Goal: Information Seeking & Learning: Learn about a topic

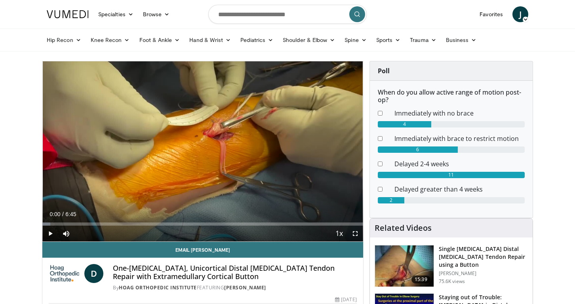
click at [53, 234] on span "Video Player" at bounding box center [50, 234] width 16 height 16
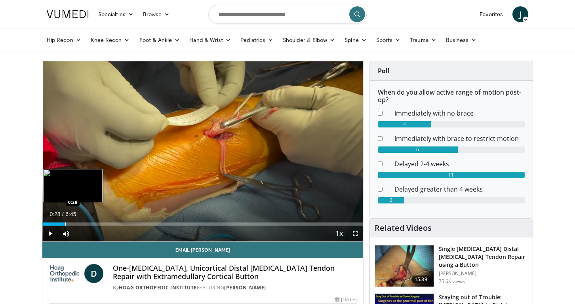
drag, startPoint x: 52, startPoint y: 225, endPoint x: 65, endPoint y: 223, distance: 12.8
click at [65, 223] on div "Progress Bar" at bounding box center [65, 224] width 1 height 3
drag, startPoint x: 84, startPoint y: 225, endPoint x: 78, endPoint y: 225, distance: 6.3
click at [78, 225] on div "Progress Bar" at bounding box center [78, 224] width 1 height 3
drag, startPoint x: 78, startPoint y: 225, endPoint x: 71, endPoint y: 225, distance: 6.7
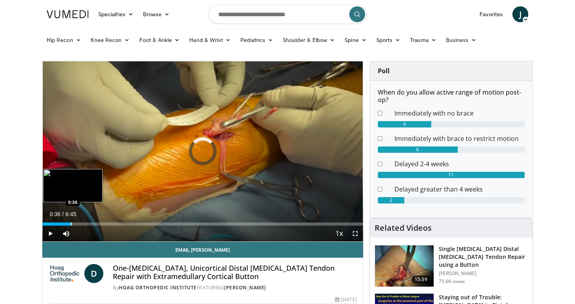
click at [71, 225] on div "Progress Bar" at bounding box center [71, 224] width 1 height 3
drag, startPoint x: 71, startPoint y: 225, endPoint x: 88, endPoint y: 225, distance: 16.6
click at [88, 225] on div "Progress Bar" at bounding box center [88, 224] width 1 height 3
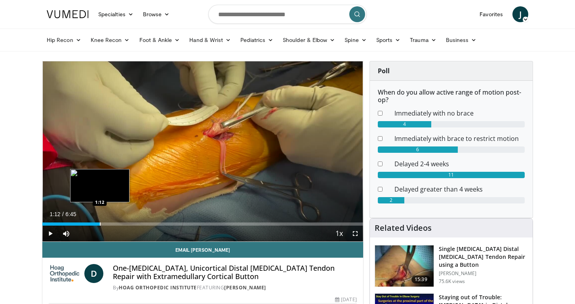
drag, startPoint x: 89, startPoint y: 225, endPoint x: 100, endPoint y: 225, distance: 11.1
click at [100, 225] on div "Progress Bar" at bounding box center [100, 224] width 1 height 3
drag, startPoint x: 100, startPoint y: 225, endPoint x: 105, endPoint y: 225, distance: 4.8
click at [105, 225] on div "Progress Bar" at bounding box center [105, 224] width 1 height 3
click at [109, 225] on div "Progress Bar" at bounding box center [109, 224] width 1 height 3
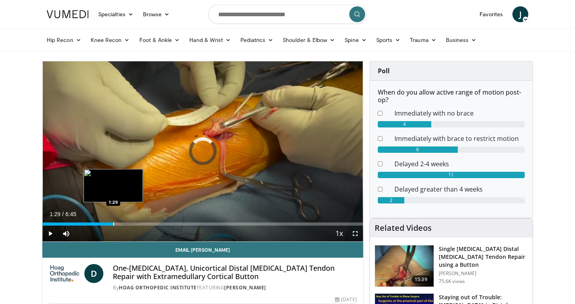
drag, startPoint x: 109, startPoint y: 225, endPoint x: 113, endPoint y: 225, distance: 4.8
click at [113, 225] on div "Progress Bar" at bounding box center [113, 224] width 1 height 3
drag, startPoint x: 114, startPoint y: 225, endPoint x: 118, endPoint y: 225, distance: 4.4
click at [118, 225] on div "Progress Bar" at bounding box center [117, 224] width 1 height 3
drag, startPoint x: 118, startPoint y: 225, endPoint x: 123, endPoint y: 225, distance: 4.8
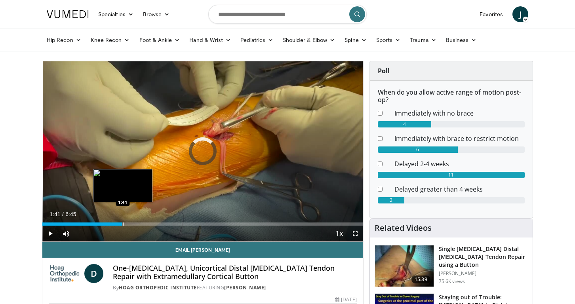
click at [123, 225] on div "Progress Bar" at bounding box center [123, 224] width 1 height 3
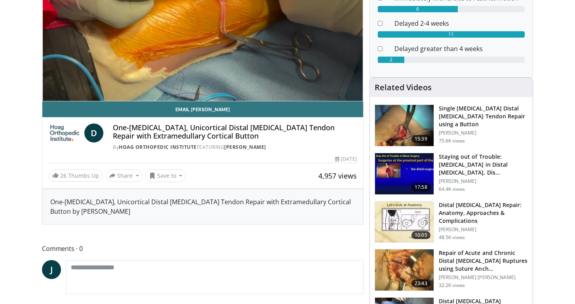
scroll to position [141, 0]
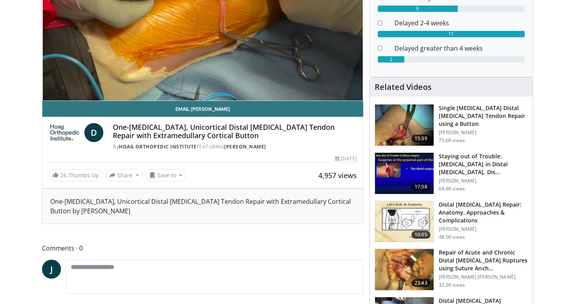
click at [419, 125] on img at bounding box center [404, 125] width 59 height 41
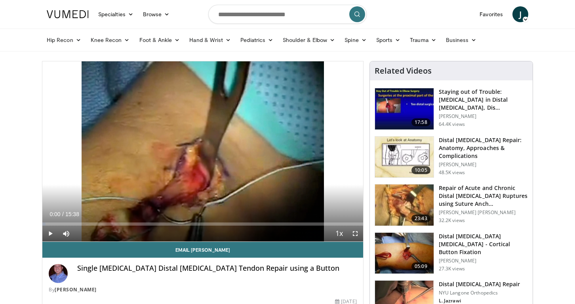
click at [49, 233] on span "Video Player" at bounding box center [50, 234] width 16 height 16
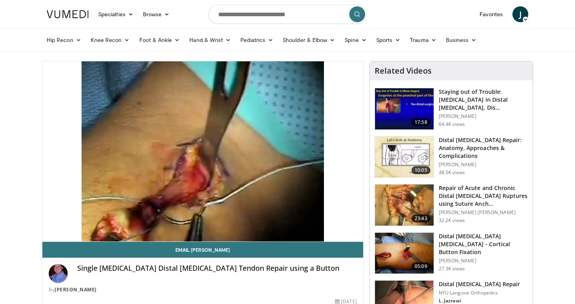
click at [457, 148] on h3 "Distal [MEDICAL_DATA] Repair: Anatomy, Approaches & Complications" at bounding box center [483, 148] width 89 height 24
click at [447, 245] on h3 "Distal [MEDICAL_DATA] [MEDICAL_DATA] - Cortical Button Fixation" at bounding box center [483, 244] width 89 height 24
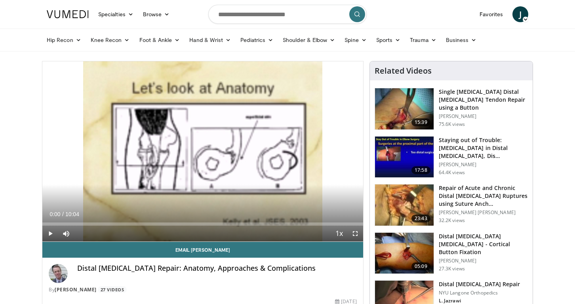
click at [51, 233] on span "Video Player" at bounding box center [50, 234] width 16 height 16
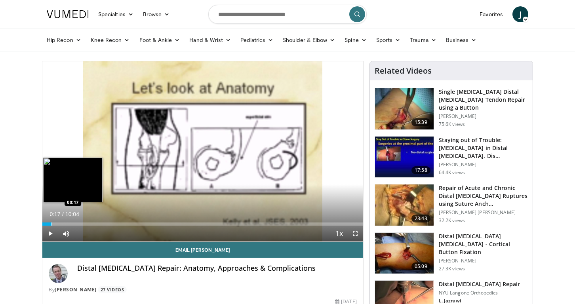
drag, startPoint x: 45, startPoint y: 224, endPoint x: 52, endPoint y: 223, distance: 7.2
click at [52, 223] on div "Progress Bar" at bounding box center [51, 224] width 1 height 3
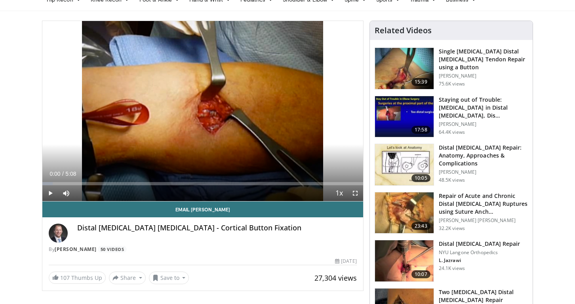
scroll to position [40, 0]
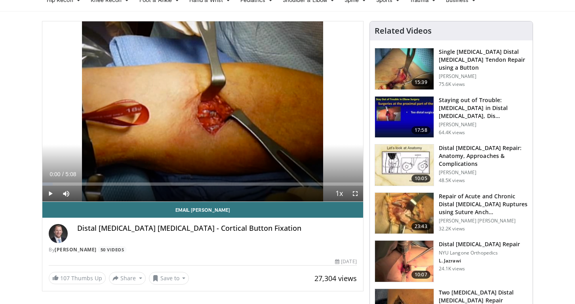
click at [50, 192] on span "Video Player" at bounding box center [50, 194] width 16 height 16
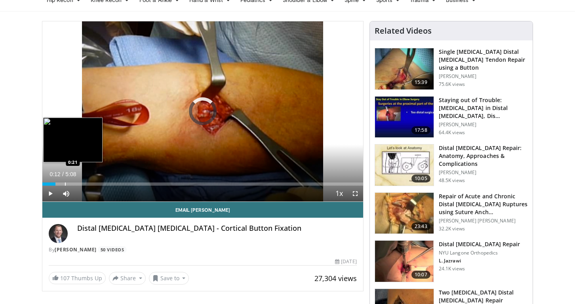
drag, startPoint x: 46, startPoint y: 183, endPoint x: 65, endPoint y: 183, distance: 19.0
click at [65, 183] on div "Progress Bar" at bounding box center [65, 184] width 1 height 3
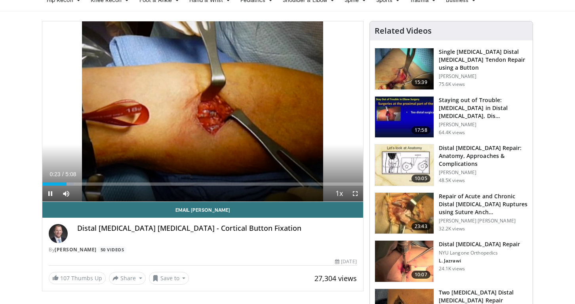
drag, startPoint x: 65, startPoint y: 183, endPoint x: 81, endPoint y: 182, distance: 16.3
click at [81, 182] on video-js "**********" at bounding box center [202, 111] width 321 height 181
drag, startPoint x: 71, startPoint y: 185, endPoint x: 94, endPoint y: 187, distance: 22.6
click at [94, 187] on div "Current Time 0:42 / Duration 5:08 Play Skip Backward Skip Forward Mute 0% Loade…" at bounding box center [202, 194] width 321 height 16
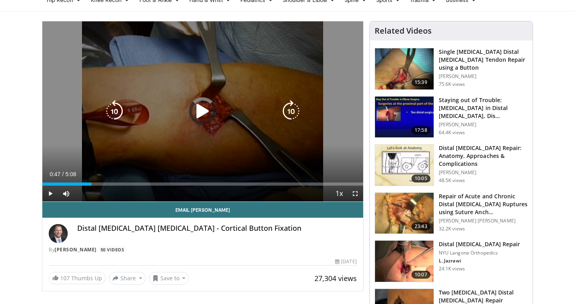
drag, startPoint x: 91, startPoint y: 185, endPoint x: 109, endPoint y: 185, distance: 17.4
click at [109, 186] on div "Current Time 0:47 / Duration 5:08 Play Skip Backward Skip Forward Mute 0% Loade…" at bounding box center [202, 194] width 321 height 16
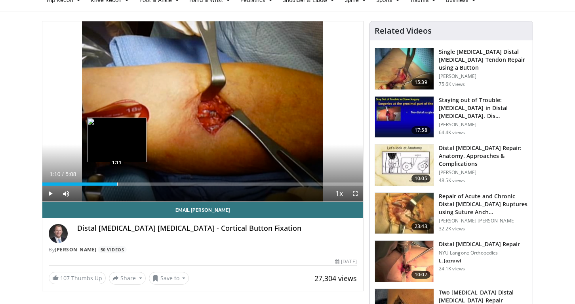
drag, startPoint x: 109, startPoint y: 185, endPoint x: 117, endPoint y: 185, distance: 8.0
click at [117, 185] on div "Loaded : 0.00% 1:10 1:11" at bounding box center [202, 184] width 321 height 3
drag, startPoint x: 117, startPoint y: 185, endPoint x: 123, endPoint y: 185, distance: 5.9
click at [123, 185] on div "Progress Bar" at bounding box center [123, 184] width 1 height 3
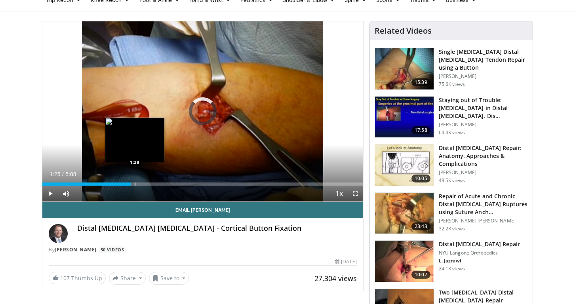
drag, startPoint x: 123, startPoint y: 185, endPoint x: 135, endPoint y: 185, distance: 11.9
click at [135, 185] on div "Progress Bar" at bounding box center [135, 184] width 1 height 3
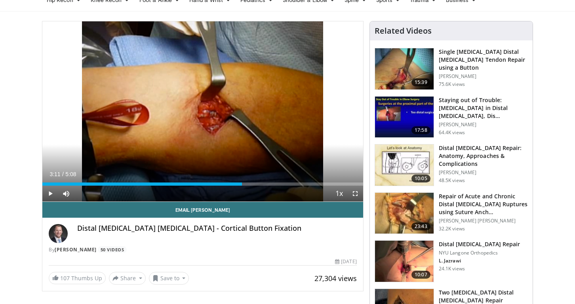
drag, startPoint x: 261, startPoint y: 183, endPoint x: 242, endPoint y: 187, distance: 19.7
click at [242, 187] on div "Current Time 3:11 / Duration 5:08 Play Skip Backward Skip Forward Mute 0% Loade…" at bounding box center [202, 194] width 321 height 16
drag, startPoint x: 249, startPoint y: 185, endPoint x: 240, endPoint y: 187, distance: 9.2
click at [240, 187] on div "Current Time 3:09 / Duration 5:08 Play Skip Backward Skip Forward Mute 0% Loade…" at bounding box center [202, 194] width 321 height 16
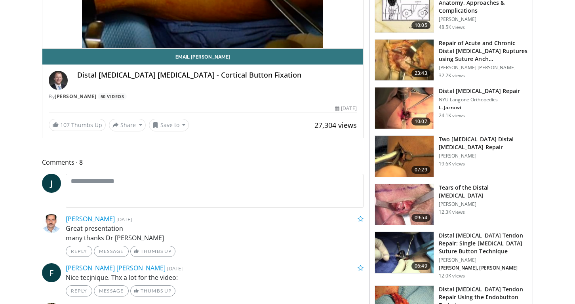
scroll to position [206, 0]
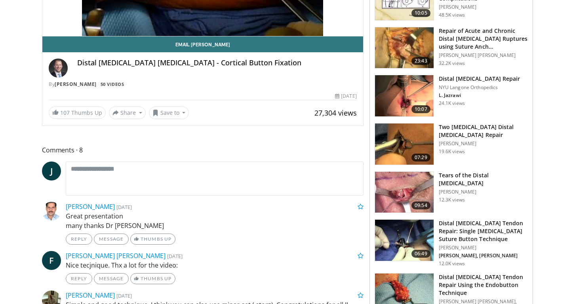
click at [422, 209] on span "09:54" at bounding box center [420, 206] width 19 height 8
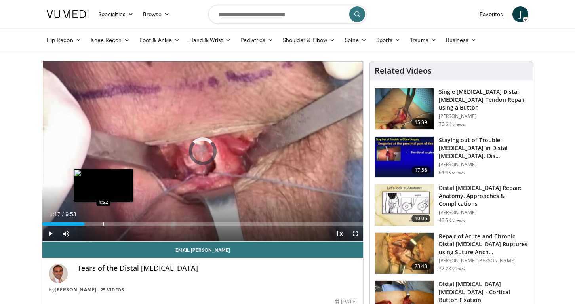
drag, startPoint x: 48, startPoint y: 223, endPoint x: 103, endPoint y: 221, distance: 55.1
click at [103, 221] on div "Loaded : 0.00% 1:52 1:52" at bounding box center [202, 222] width 321 height 8
drag, startPoint x: 104, startPoint y: 225, endPoint x: 97, endPoint y: 224, distance: 7.5
click at [97, 224] on div "Progress Bar" at bounding box center [97, 224] width 1 height 3
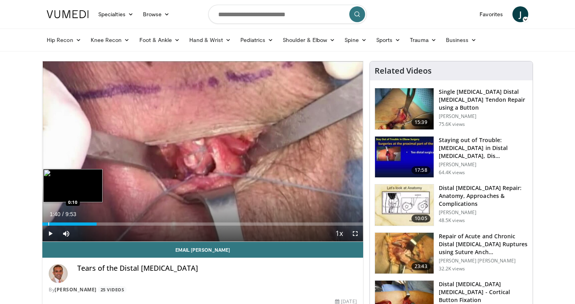
click at [48, 223] on div "Progress Bar" at bounding box center [48, 224] width 1 height 3
click at [43, 223] on div "Progress Bar" at bounding box center [43, 224] width 1 height 3
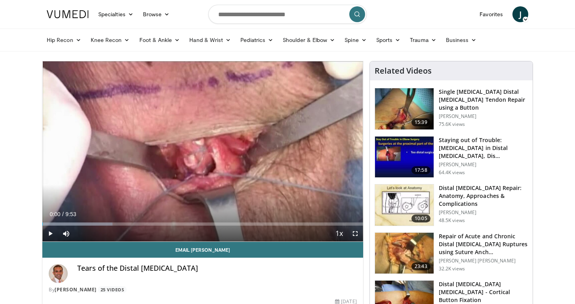
click at [50, 235] on span "Video Player" at bounding box center [50, 234] width 16 height 16
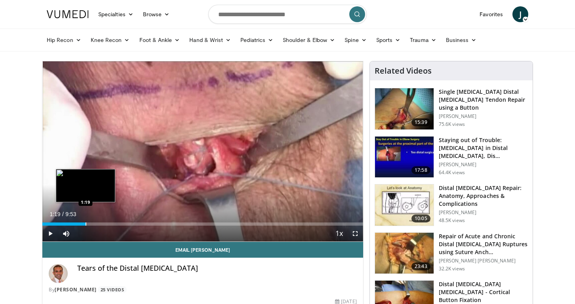
drag, startPoint x: 45, startPoint y: 223, endPoint x: 86, endPoint y: 222, distance: 40.8
click at [86, 223] on div "Progress Bar" at bounding box center [86, 224] width 1 height 3
